Goal: Browse casually: Explore the website without a specific task or goal

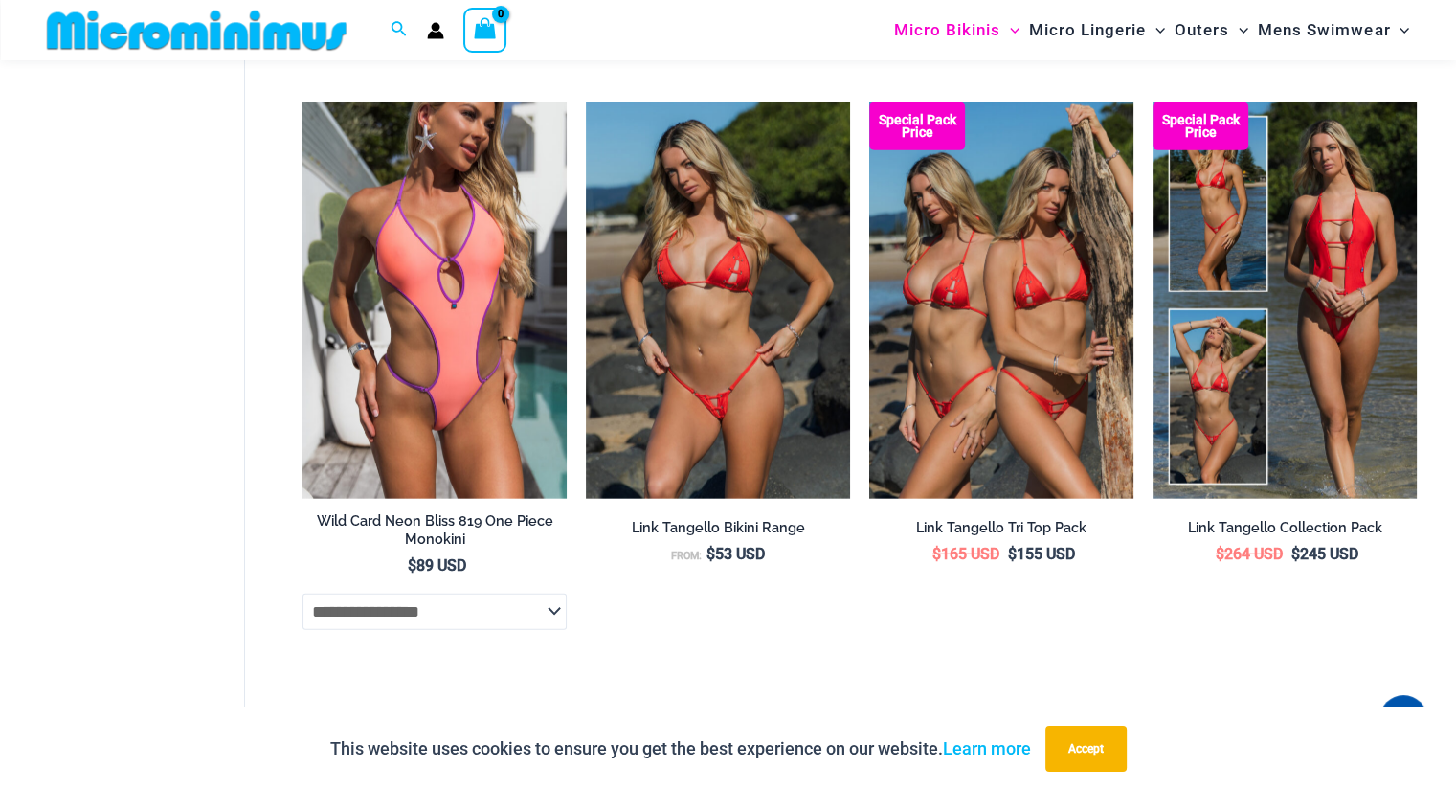
scroll to position [4866, 0]
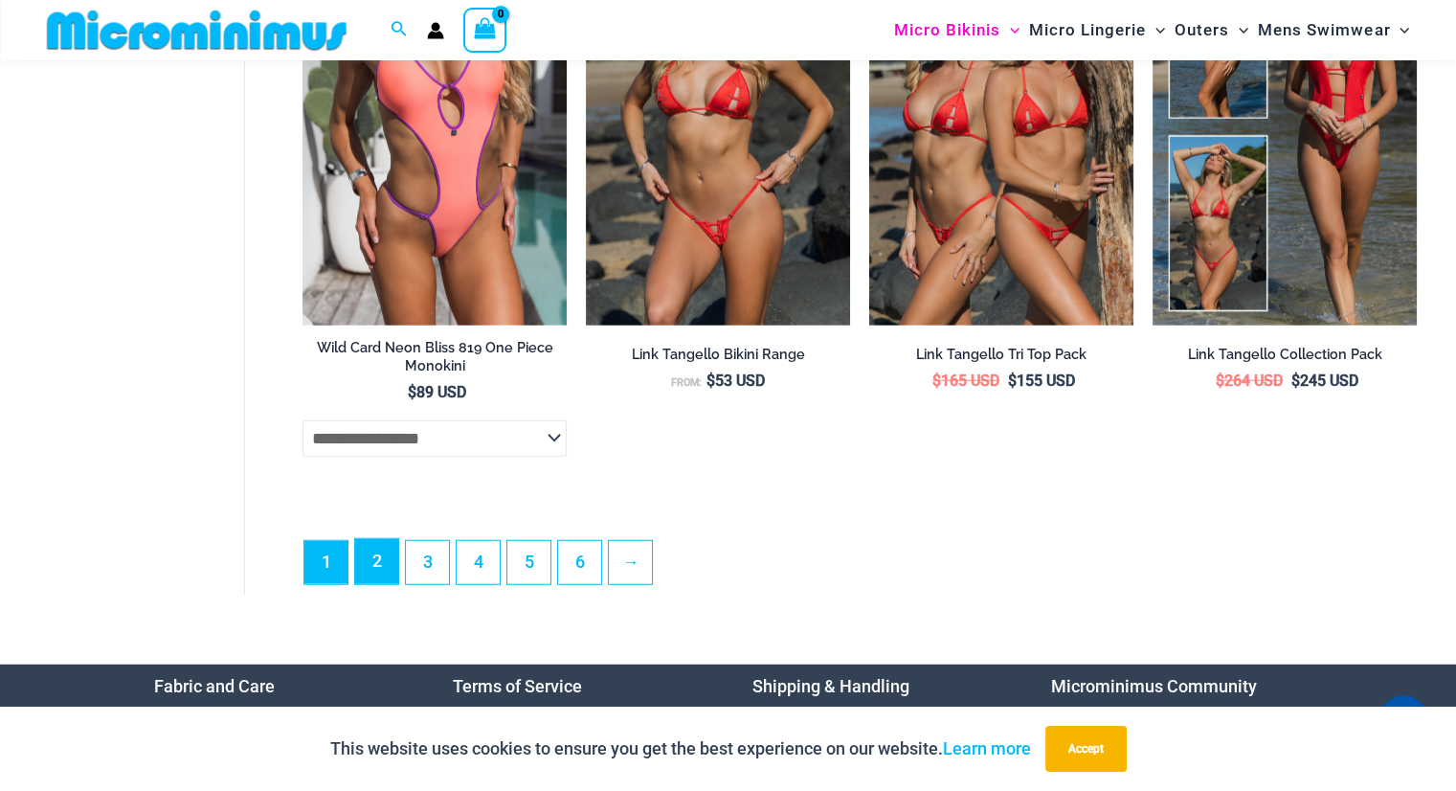
click at [386, 579] on link "2" at bounding box center [376, 561] width 43 height 45
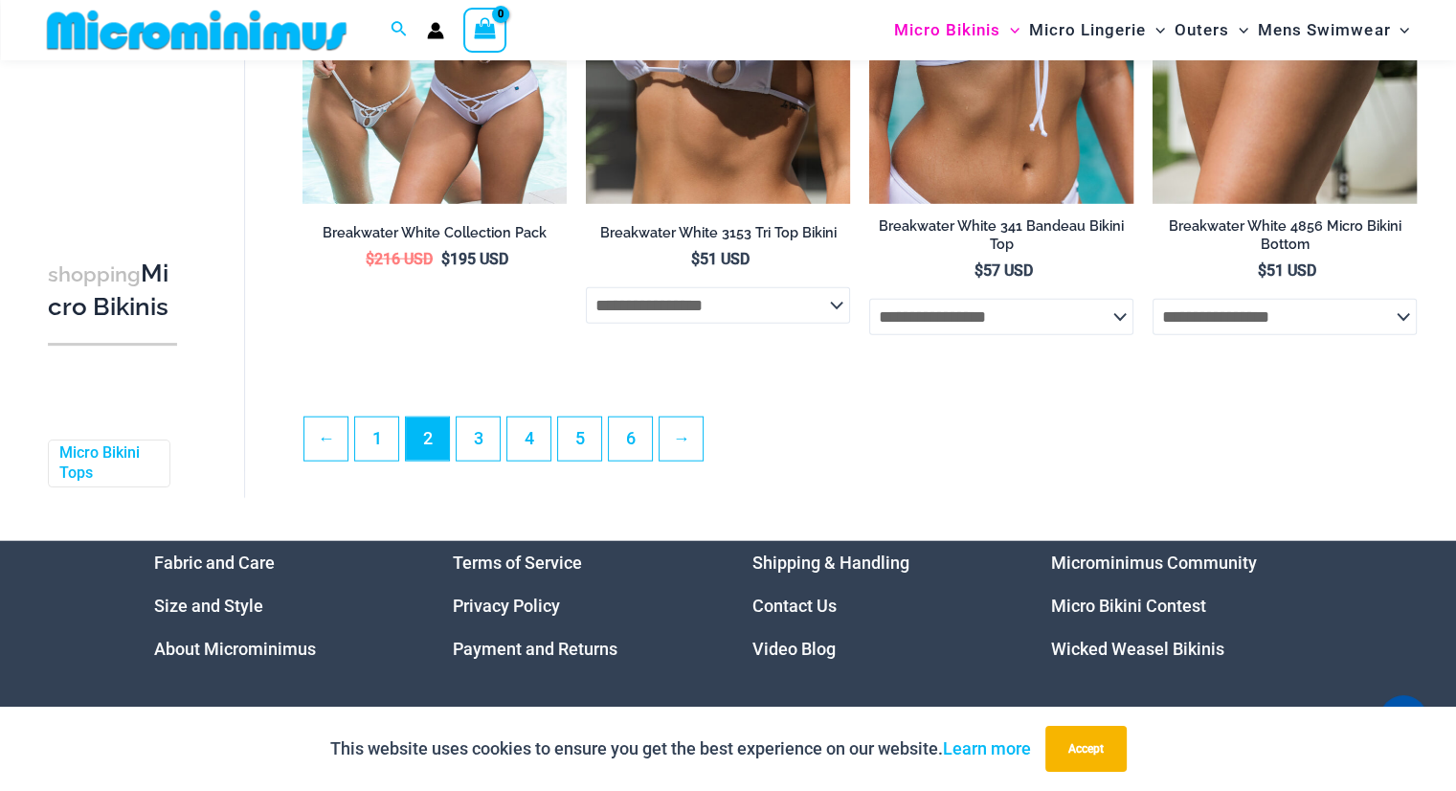
scroll to position [4675, 0]
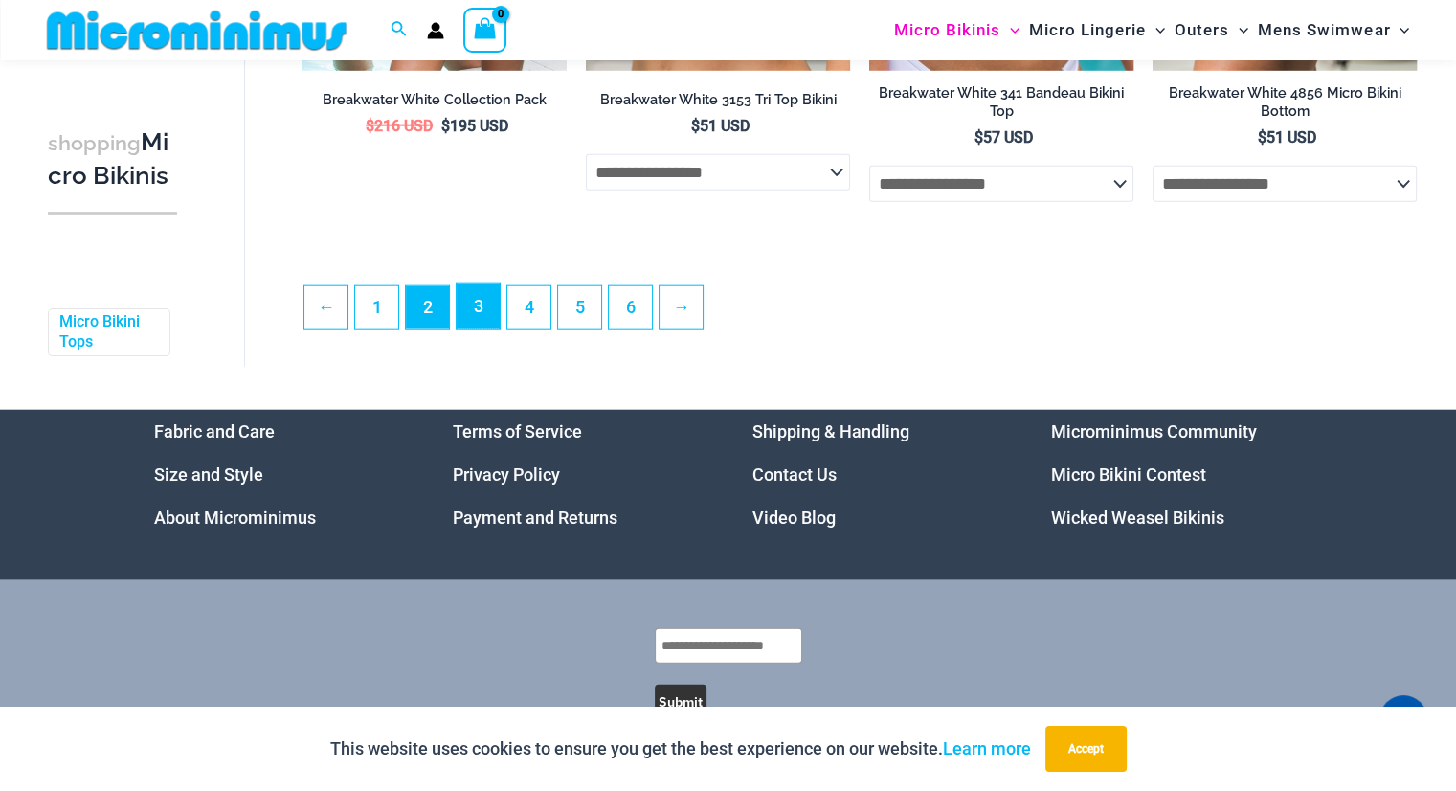
click at [486, 323] on link "3" at bounding box center [478, 306] width 43 height 45
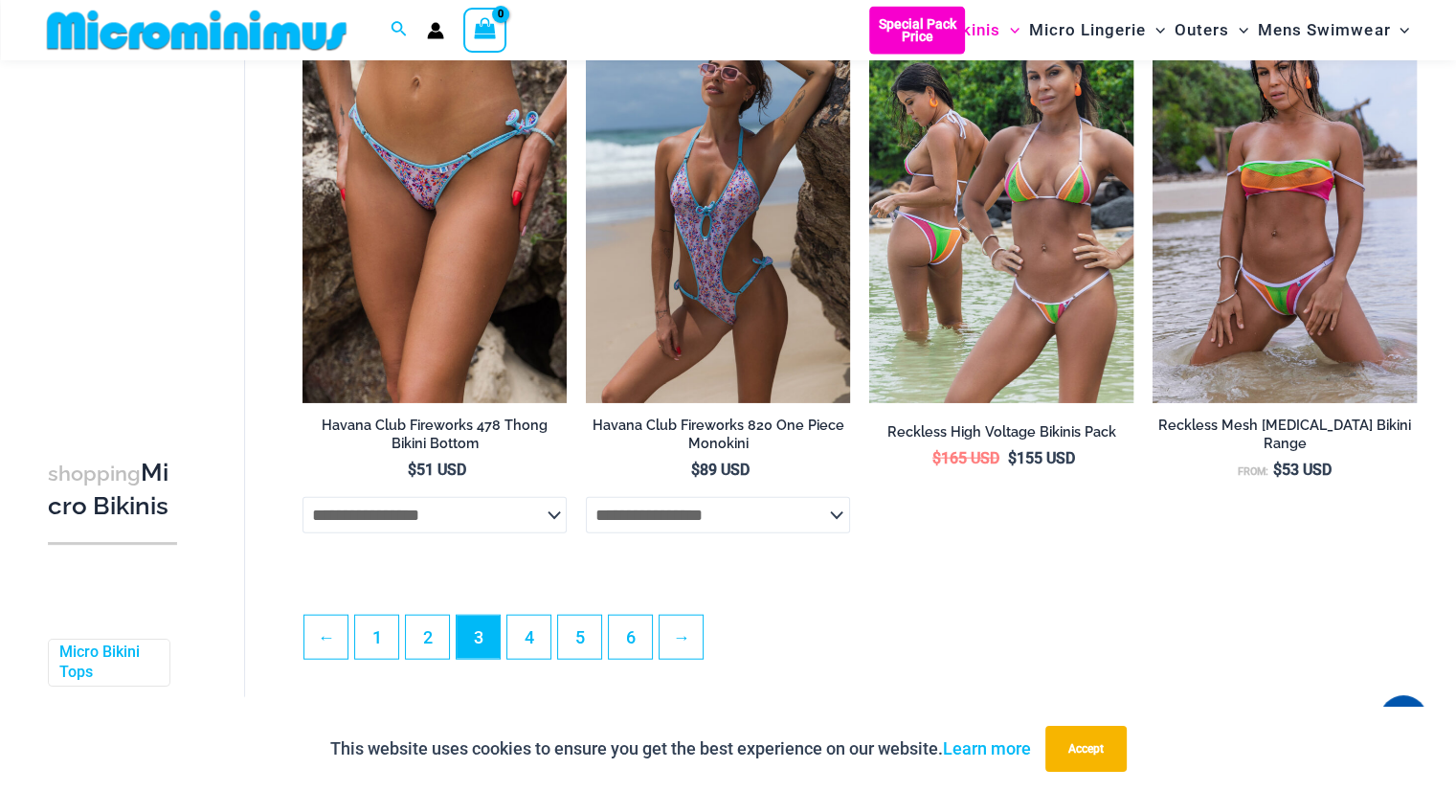
scroll to position [4387, 0]
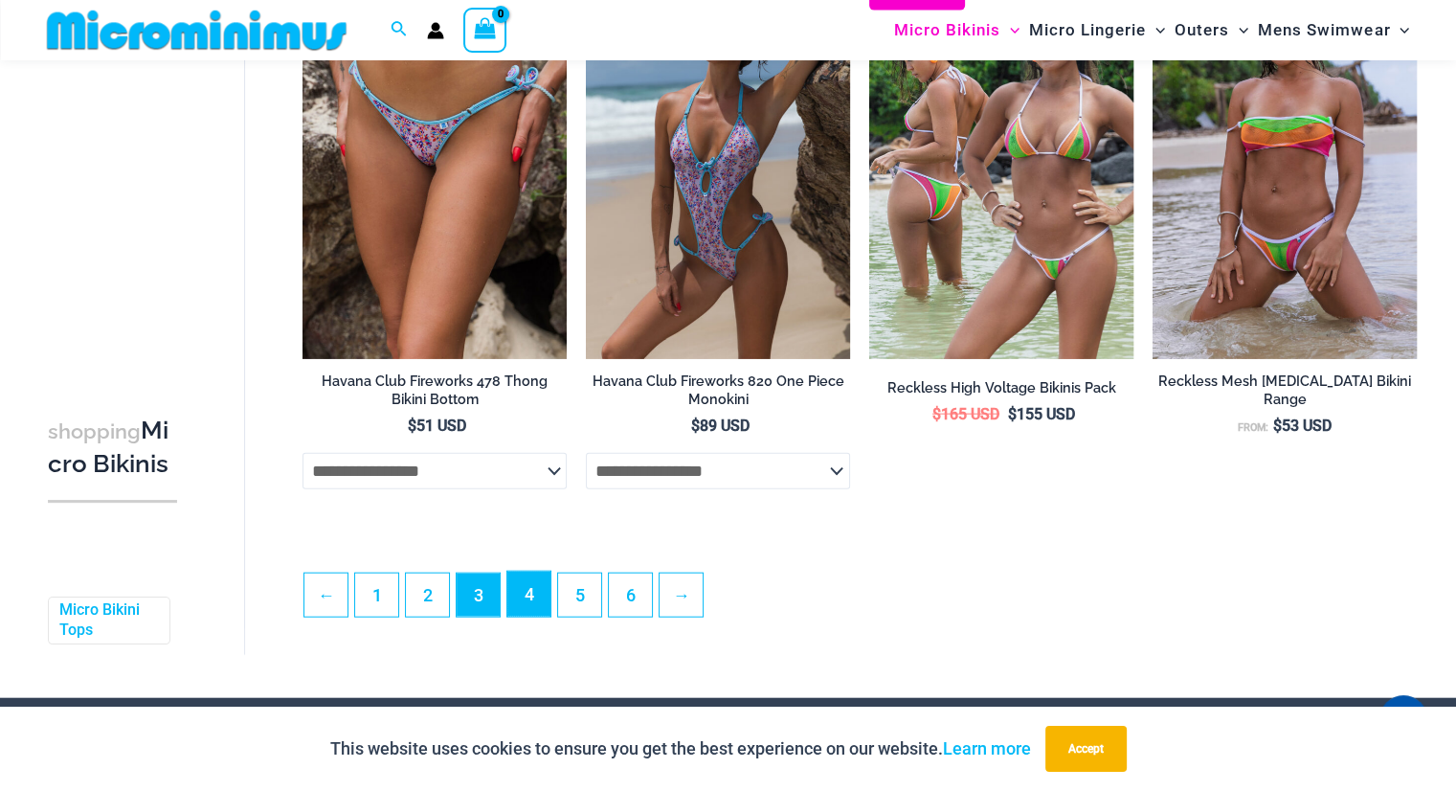
click at [539, 617] on link "4" at bounding box center [528, 594] width 43 height 45
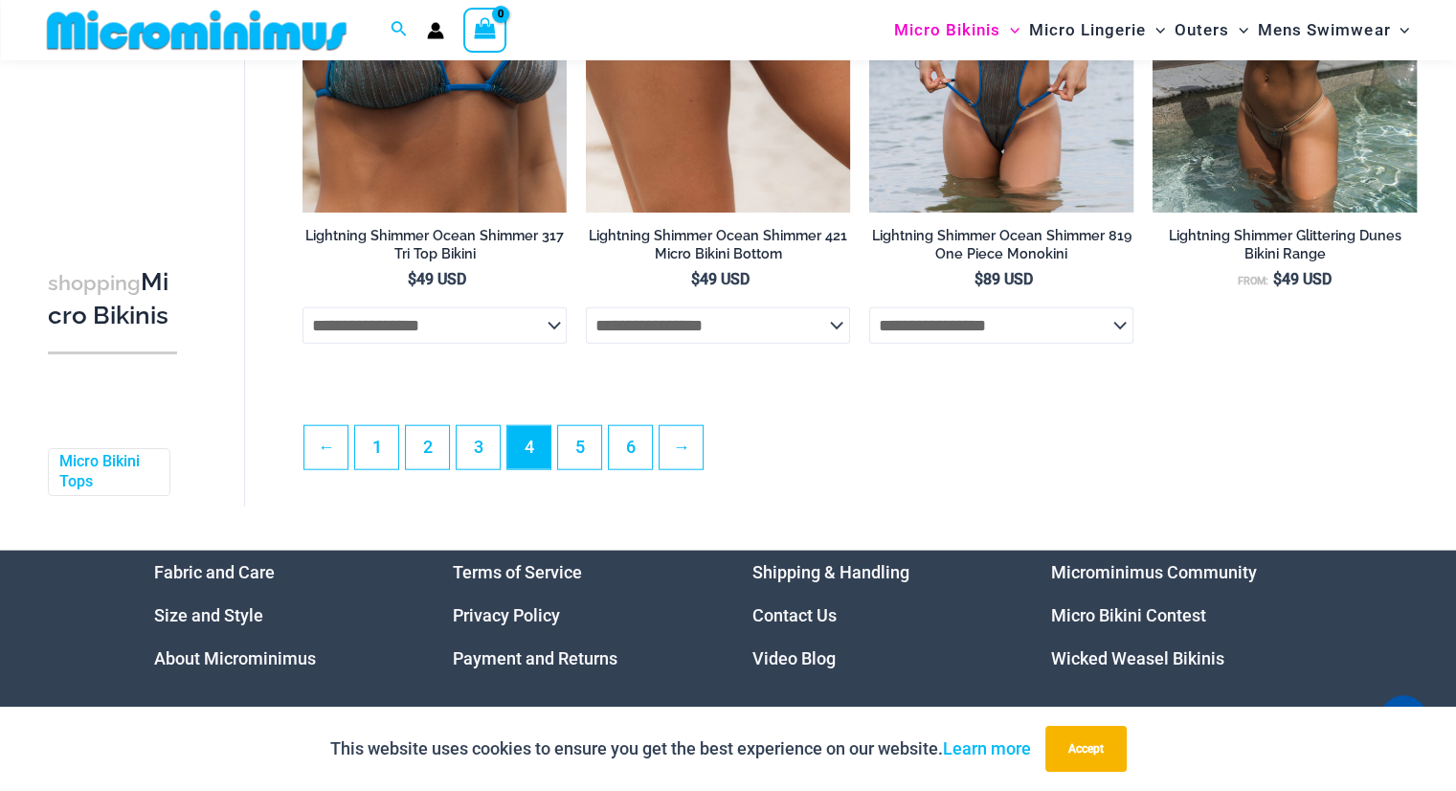
scroll to position [4674, 0]
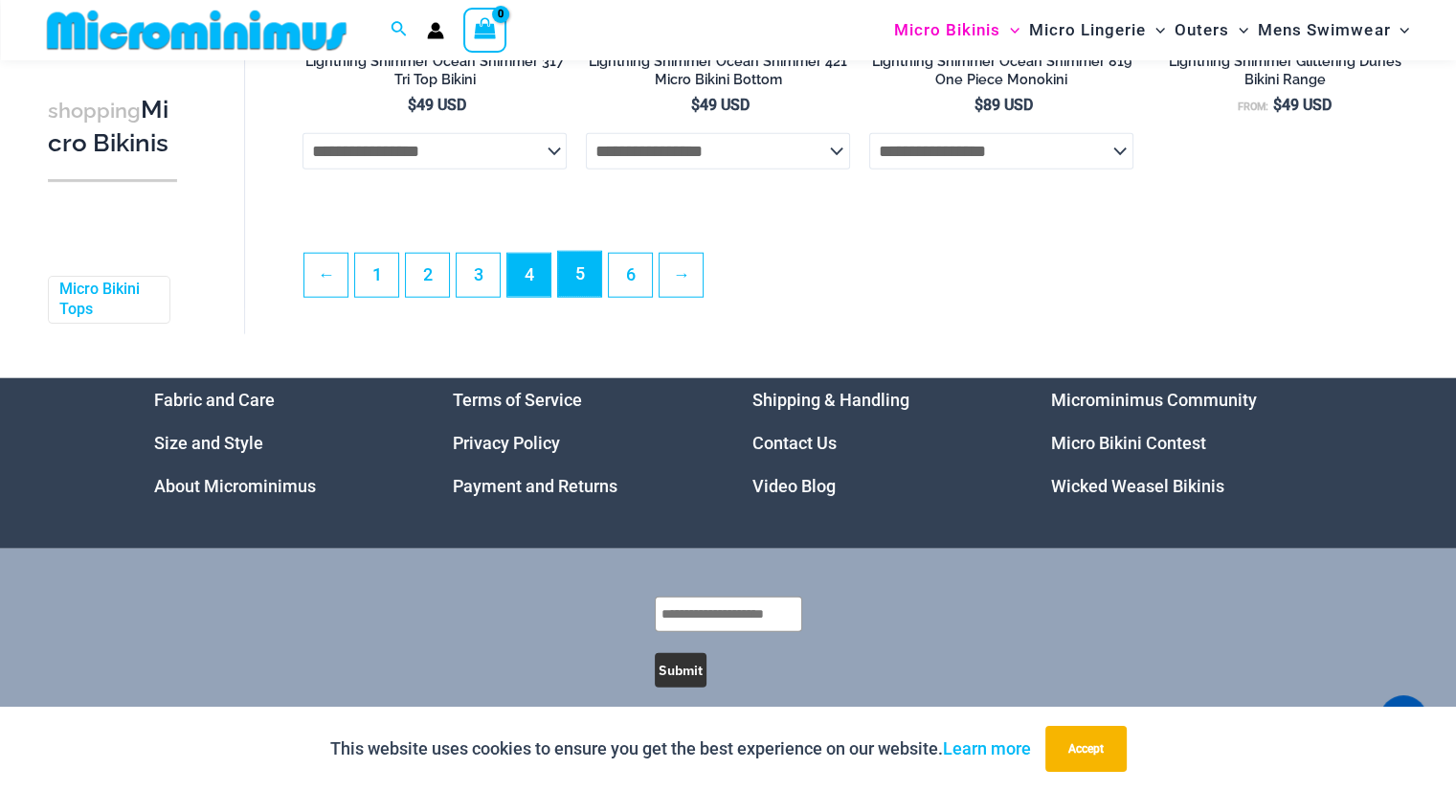
click at [581, 293] on link "5" at bounding box center [579, 274] width 43 height 45
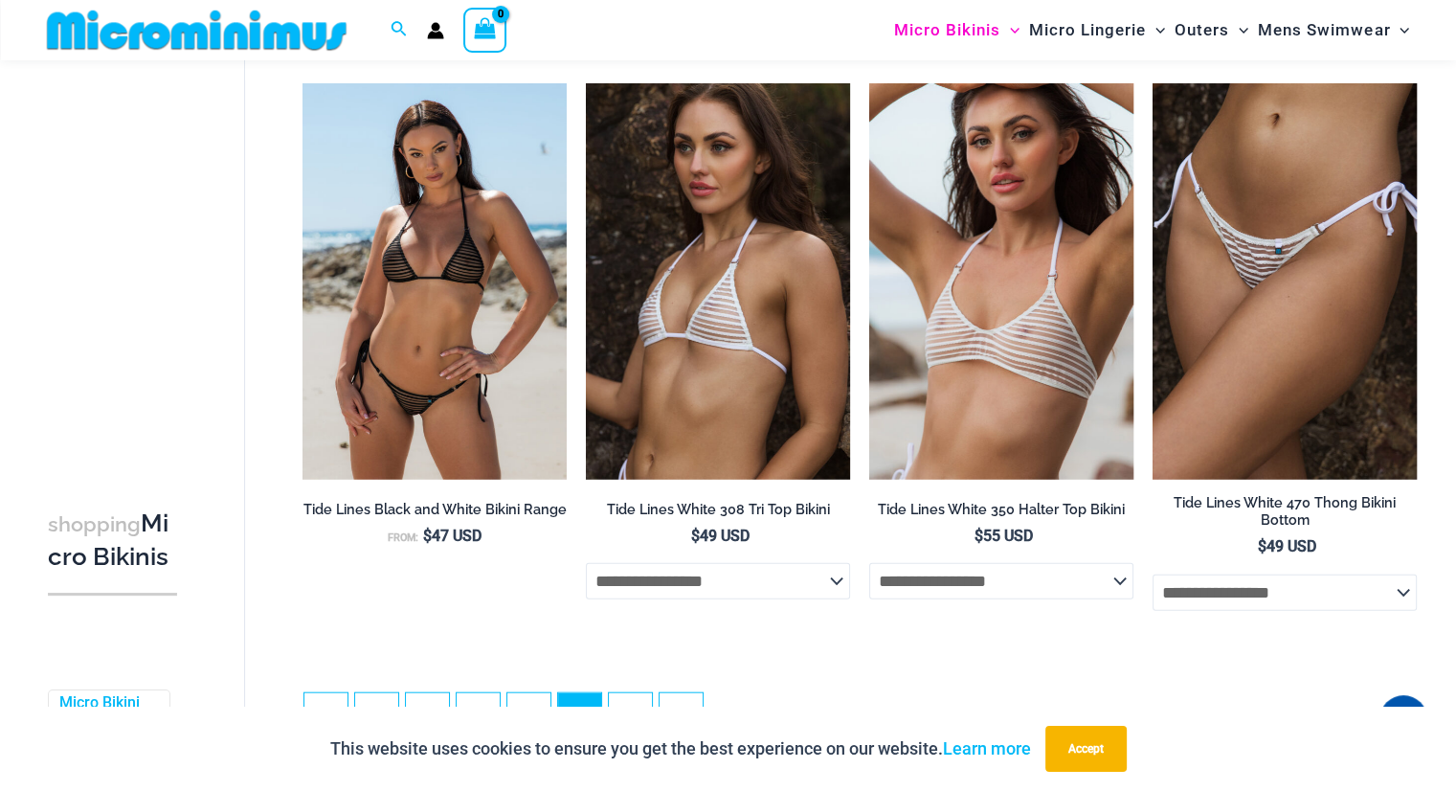
scroll to position [4292, 0]
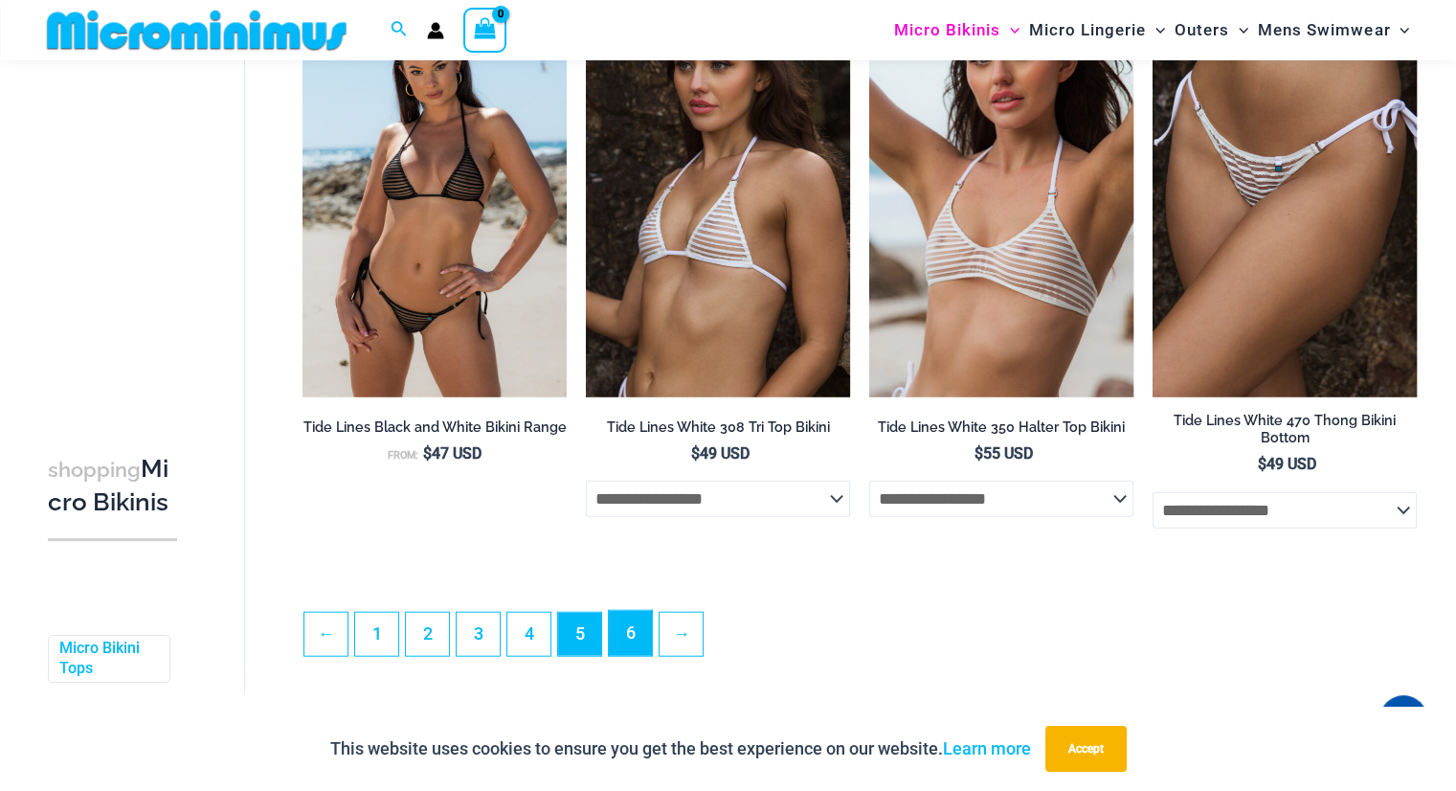
click at [628, 625] on link "6" at bounding box center [630, 633] width 43 height 45
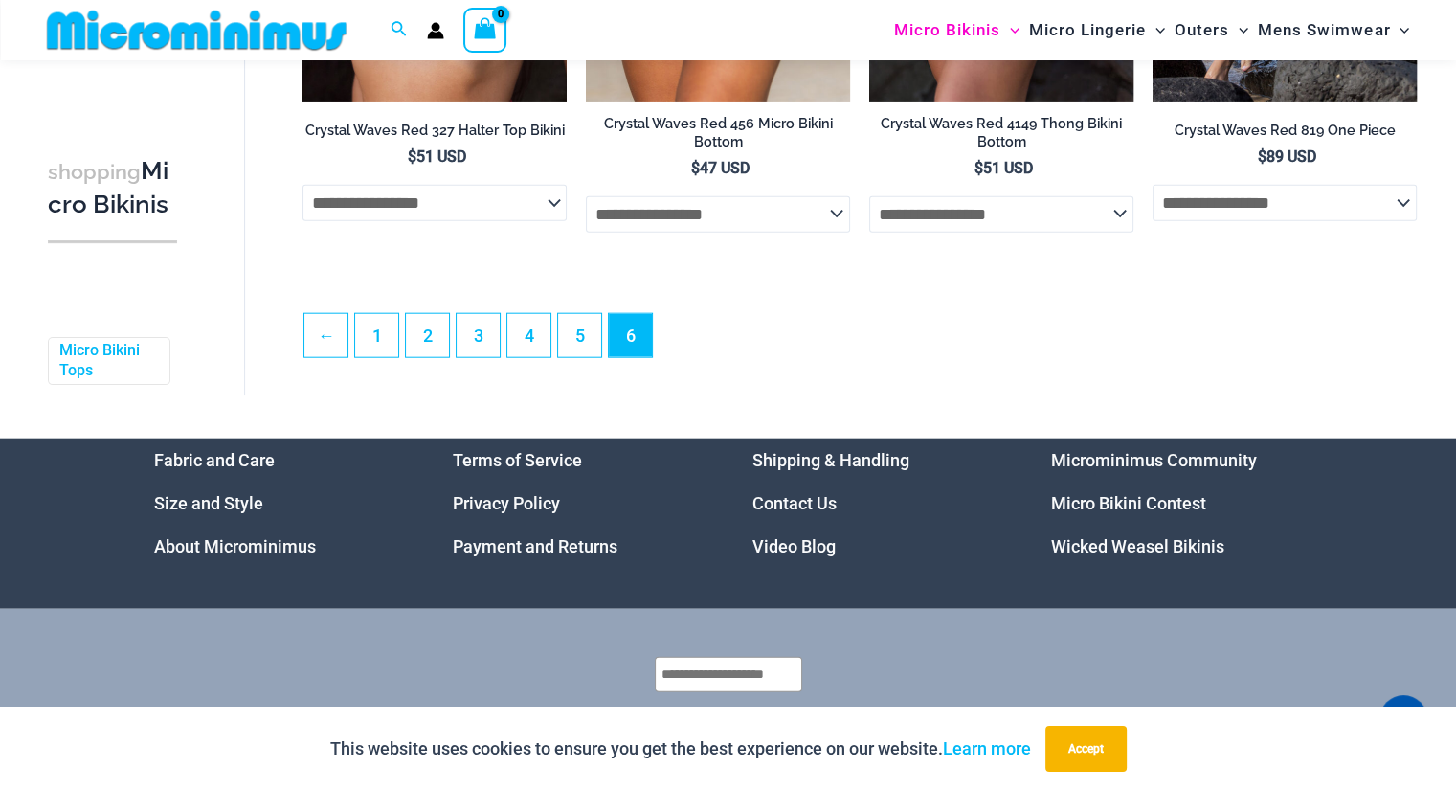
scroll to position [4734, 0]
